Goal: Information Seeking & Learning: Find specific fact

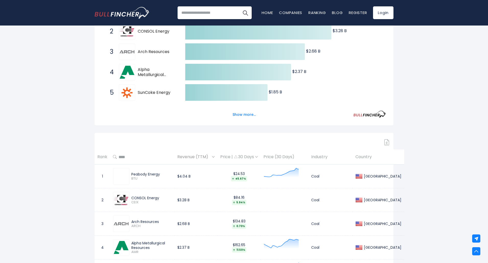
click at [152, 73] on span "Alpha Metallurgical Resources" at bounding box center [157, 72] width 39 height 11
click at [136, 71] on div "4 Alpha Metallurgical Resources AMR" at bounding box center [141, 72] width 69 height 16
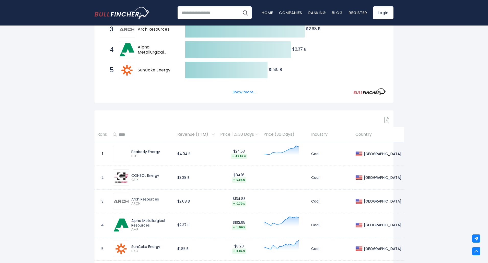
scroll to position [204, 0]
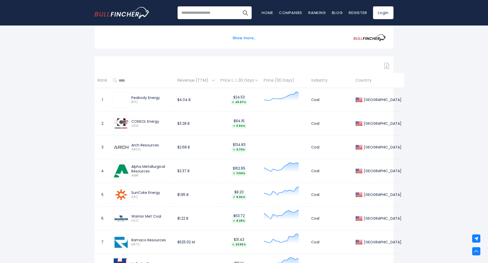
click at [146, 192] on div "SunCoke Energy" at bounding box center [151, 193] width 40 height 5
click at [111, 195] on td "SunCoke Energy SXC" at bounding box center [142, 195] width 64 height 24
click at [123, 194] on img at bounding box center [121, 195] width 15 height 15
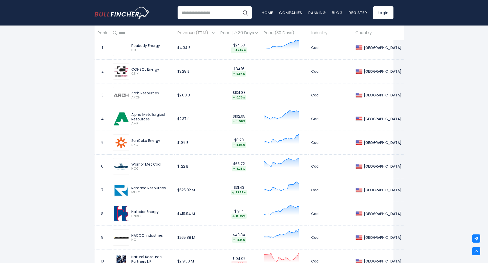
scroll to position [307, 0]
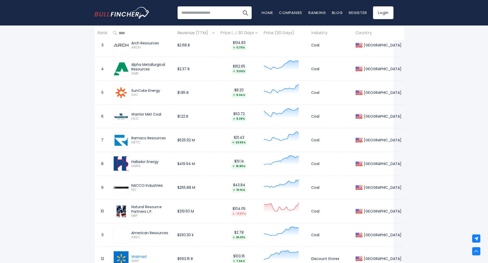
click at [141, 187] on div "NACCO Industries" at bounding box center [151, 185] width 40 height 5
click at [142, 187] on div "NACCO Industries" at bounding box center [151, 185] width 40 height 5
click at [155, 183] on div "NACCO Industries" at bounding box center [151, 185] width 40 height 5
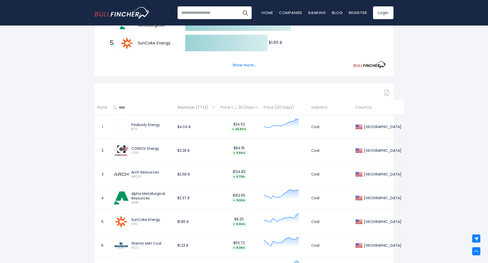
scroll to position [204, 0]
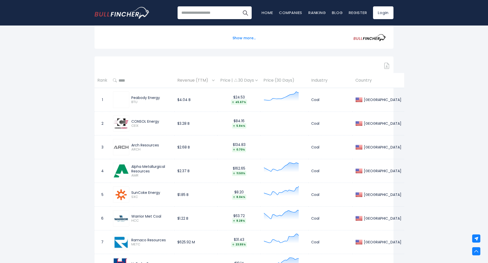
drag, startPoint x: 161, startPoint y: 146, endPoint x: 135, endPoint y: 150, distance: 26.6
click at [135, 150] on div "Arch Resources ARCH" at bounding box center [150, 147] width 42 height 9
drag, startPoint x: 157, startPoint y: 152, endPoint x: 135, endPoint y: 147, distance: 22.2
click at [151, 150] on div "Arch Resources ARCH" at bounding box center [142, 147] width 59 height 16
click at [122, 146] on img at bounding box center [121, 147] width 15 height 15
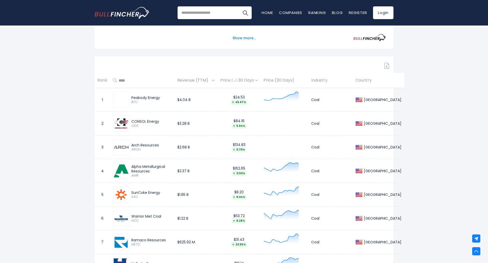
click at [122, 146] on img at bounding box center [121, 147] width 15 height 15
drag, startPoint x: 163, startPoint y: 145, endPoint x: 131, endPoint y: 145, distance: 32.7
click at [131, 145] on div "Arch Resources ARCH" at bounding box center [150, 147] width 42 height 9
copy div "Arch Resources"
click at [197, 12] on input "search" at bounding box center [215, 12] width 74 height 13
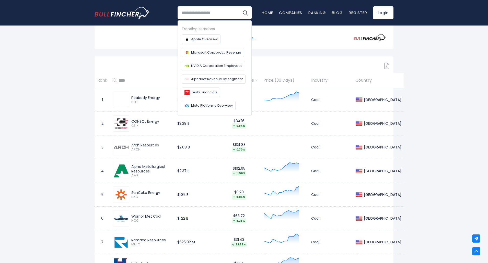
paste input "**********"
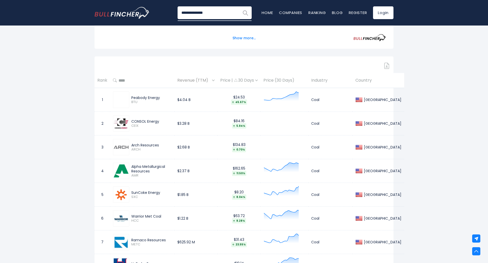
type input "**********"
click at [243, 10] on img "Search" at bounding box center [245, 12] width 7 height 7
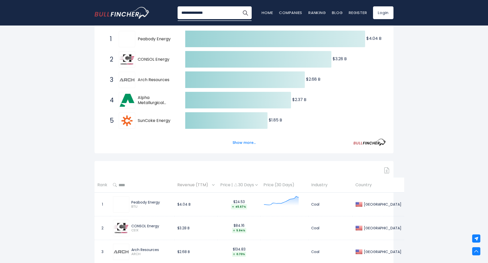
scroll to position [100, 0]
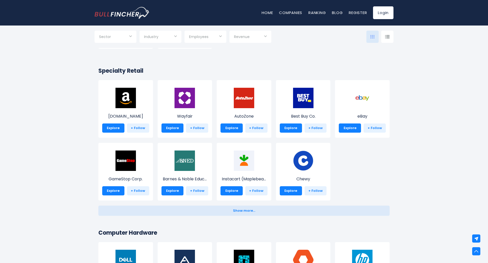
scroll to position [179, 0]
